Goal: Obtain resource: Download file/media

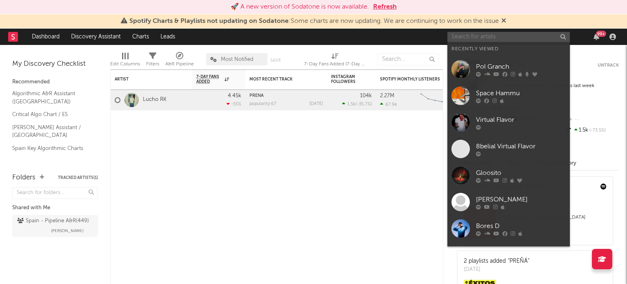
drag, startPoint x: 496, startPoint y: 38, endPoint x: 499, endPoint y: 34, distance: 5.1
click at [496, 38] on input "text" at bounding box center [509, 37] width 123 height 10
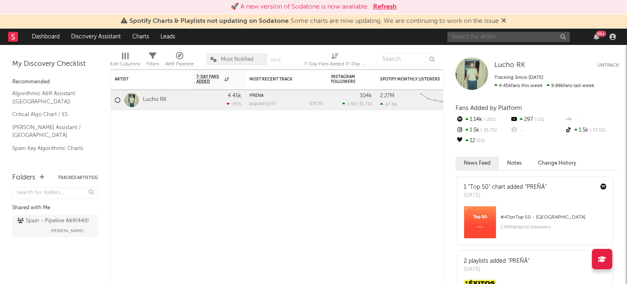
click at [395, 7] on button "Refresh" at bounding box center [385, 7] width 24 height 10
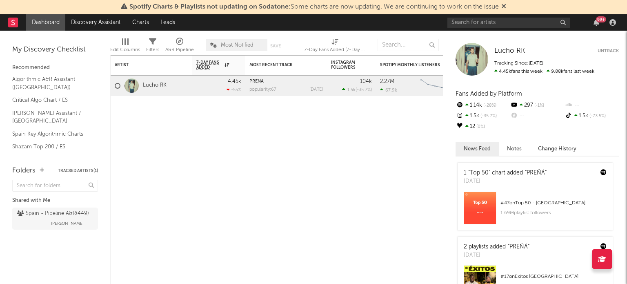
click at [506, 5] on icon at bounding box center [503, 6] width 5 height 7
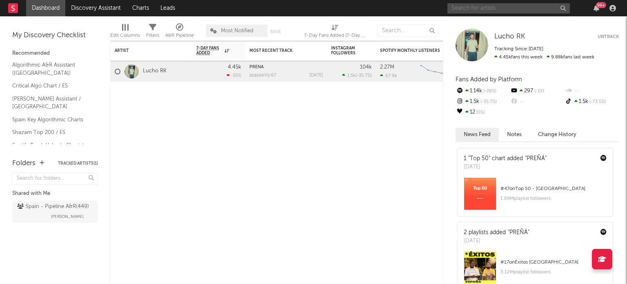
click at [503, 9] on input "text" at bounding box center [509, 8] width 123 height 10
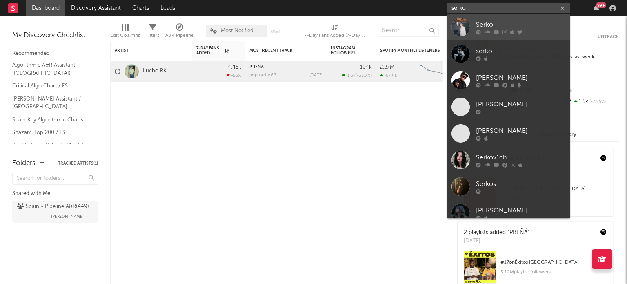
type input "serko"
click at [463, 31] on div at bounding box center [461, 27] width 18 height 18
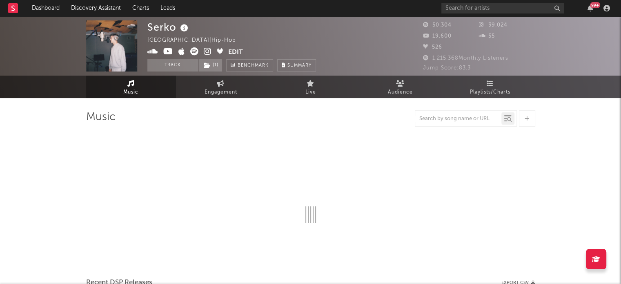
click at [127, 63] on img at bounding box center [111, 45] width 51 height 51
select select "6m"
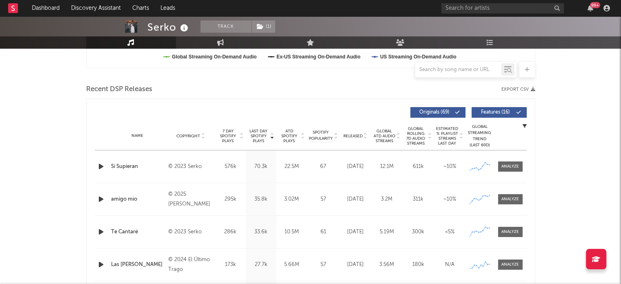
scroll to position [245, 0]
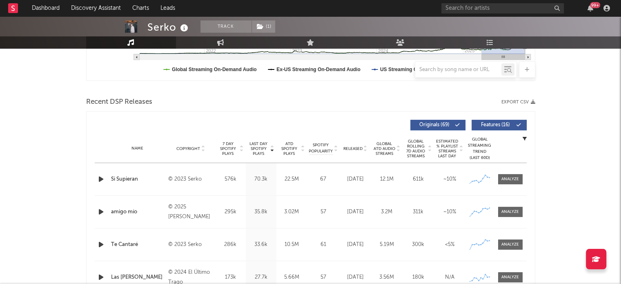
click at [521, 102] on button "Export CSV" at bounding box center [518, 102] width 34 height 5
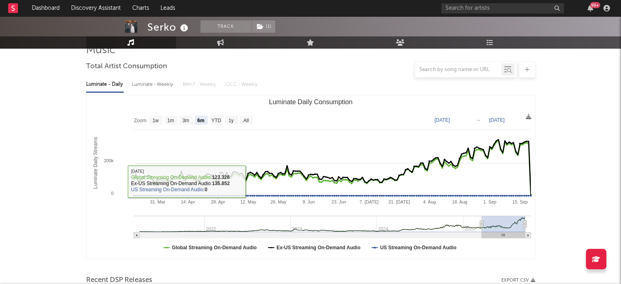
scroll to position [82, 0]
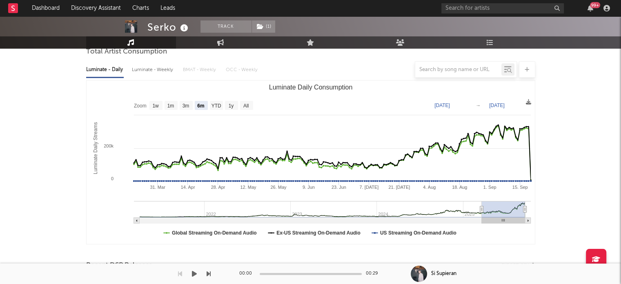
click at [188, 272] on div at bounding box center [105, 273] width 211 height 20
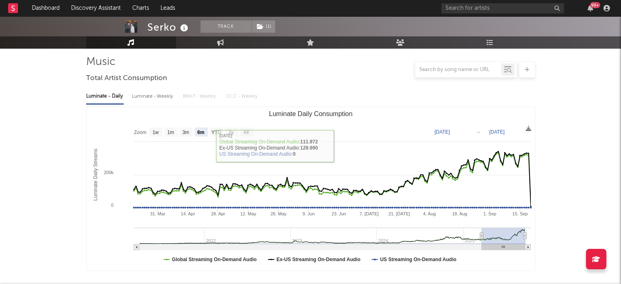
scroll to position [41, 0]
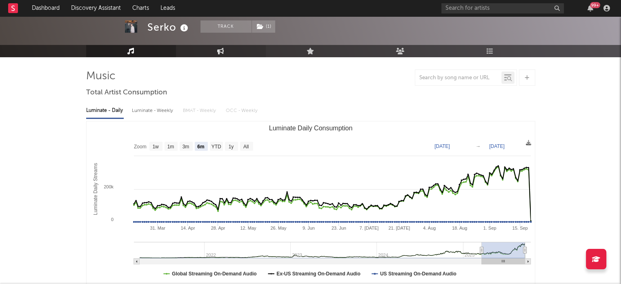
click at [221, 49] on icon at bounding box center [220, 51] width 7 height 7
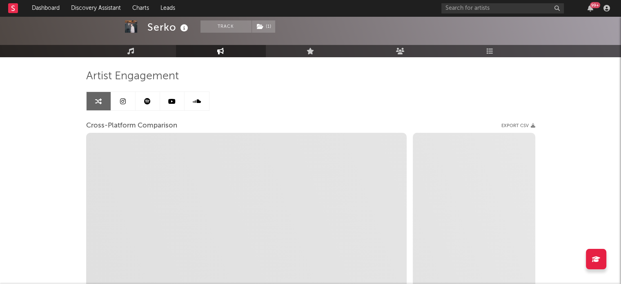
select select "1w"
click at [225, 44] on div at bounding box center [310, 16] width 621 height 82
click at [225, 50] on link "Engagement" at bounding box center [221, 51] width 90 height 12
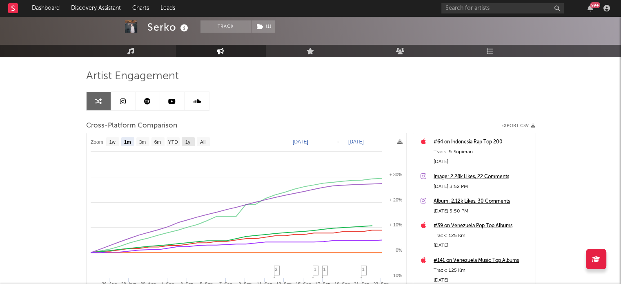
click at [194, 137] on rect at bounding box center [247, 240] width 320 height 214
click at [189, 139] on text "1y" at bounding box center [187, 142] width 5 height 6
select select "1y"
type input "[DATE]"
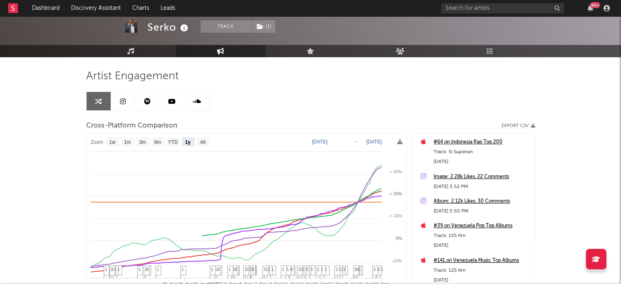
select select "1y"
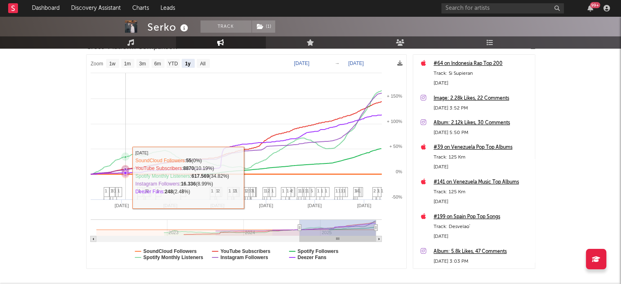
scroll to position [112, 0]
